Goal: Find specific page/section: Find specific page/section

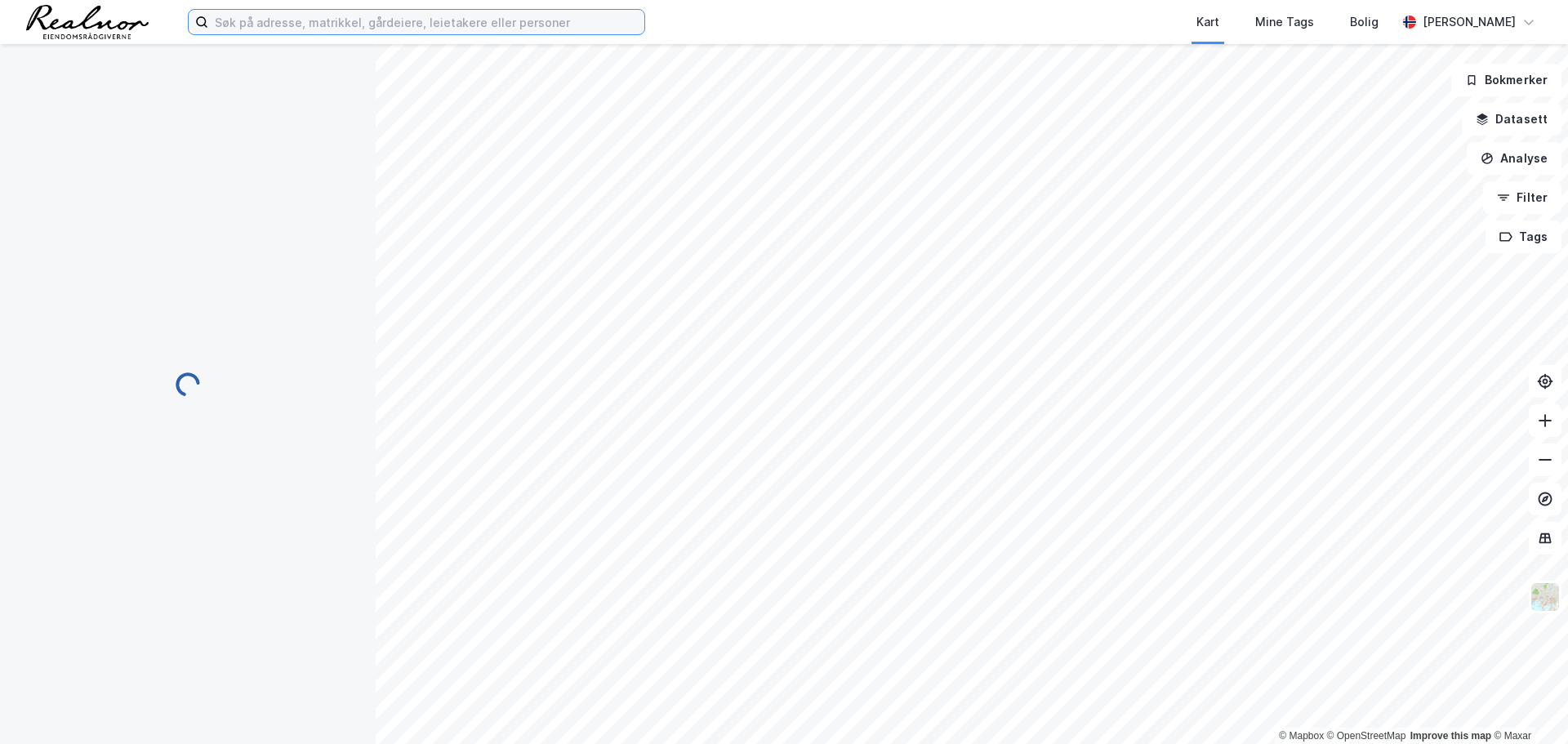
click at [395, 25] on input at bounding box center [426, 22] width 437 height 25
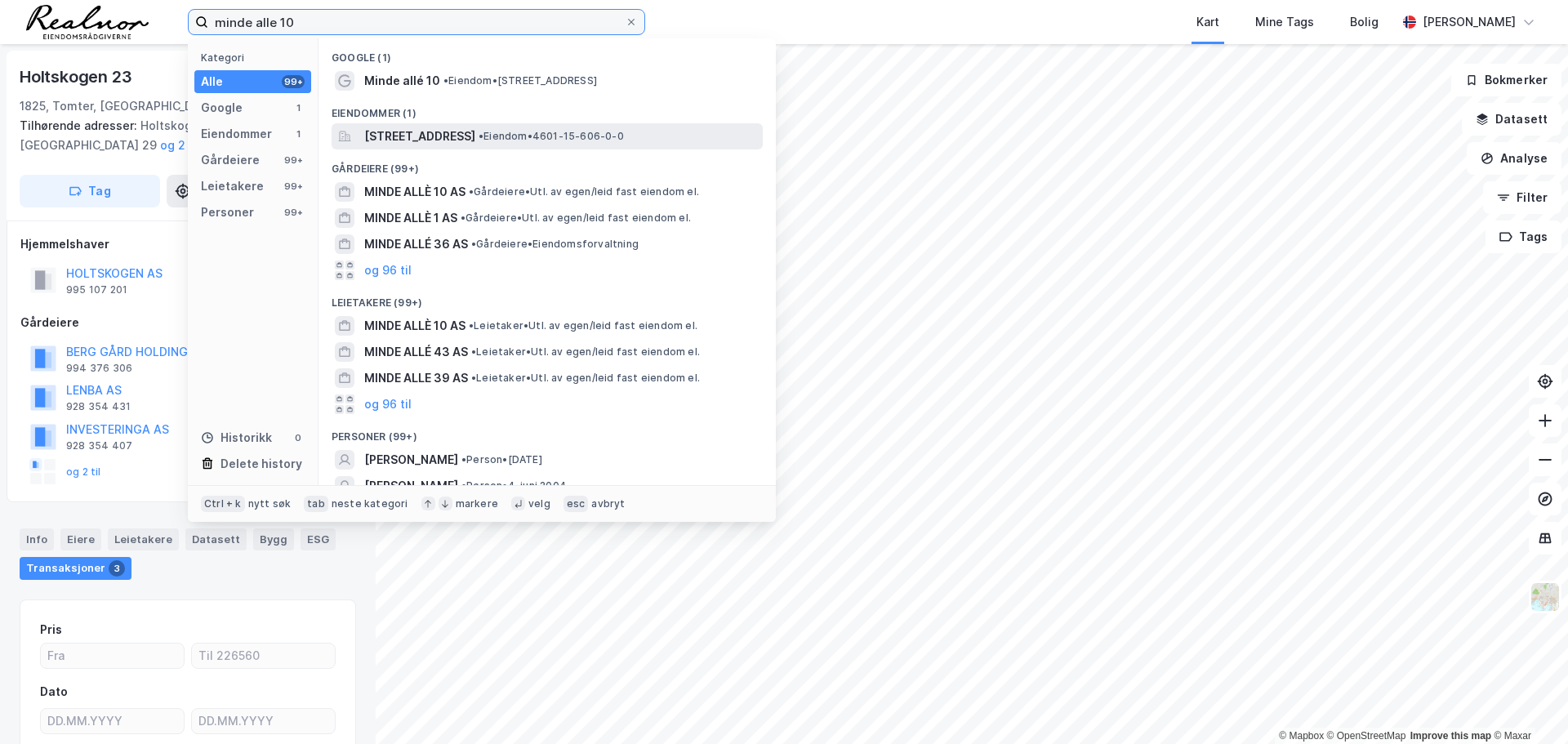
type input "minde alle 10"
click at [442, 143] on span "[STREET_ADDRESS]" at bounding box center [420, 136] width 111 height 19
